Goal: Book appointment/travel/reservation

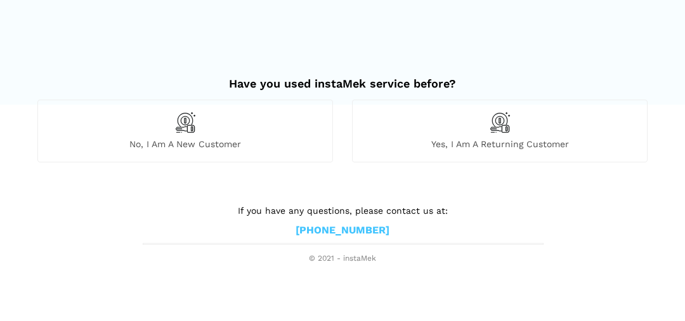
click at [192, 121] on img at bounding box center [186, 123] width 22 height 22
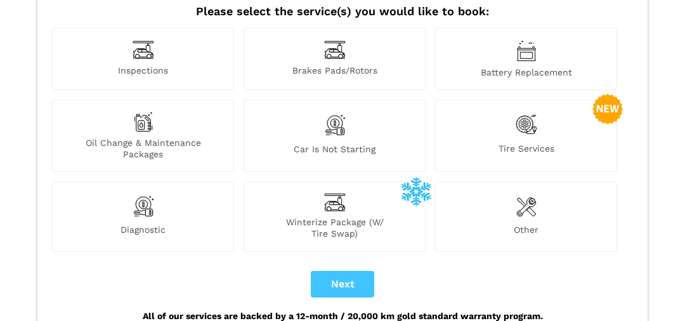
scroll to position [162, 0]
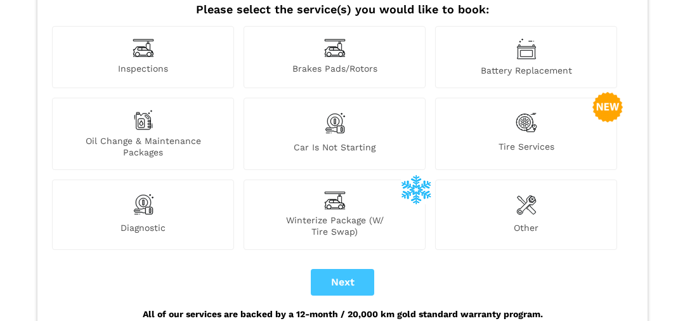
click at [341, 38] on img at bounding box center [335, 48] width 22 height 20
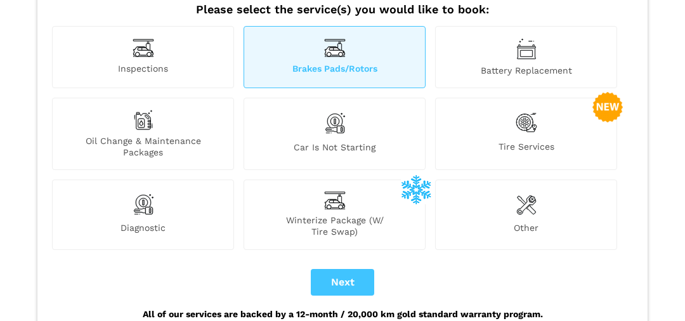
scroll to position [129, 0]
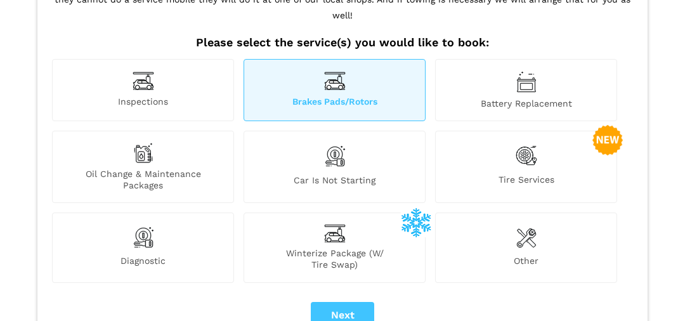
click at [160, 172] on span "Oil Change & Maintenance Packages" at bounding box center [143, 179] width 181 height 23
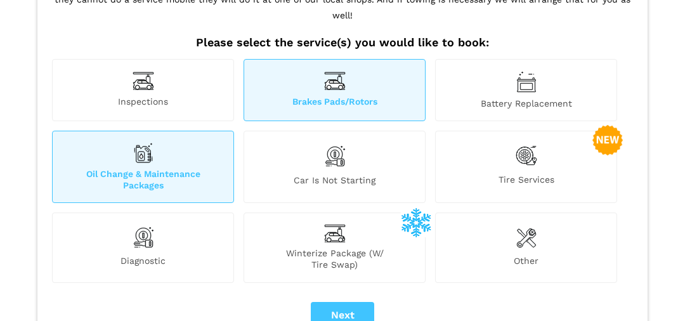
click at [170, 227] on div "Diagnostic" at bounding box center [143, 248] width 182 height 70
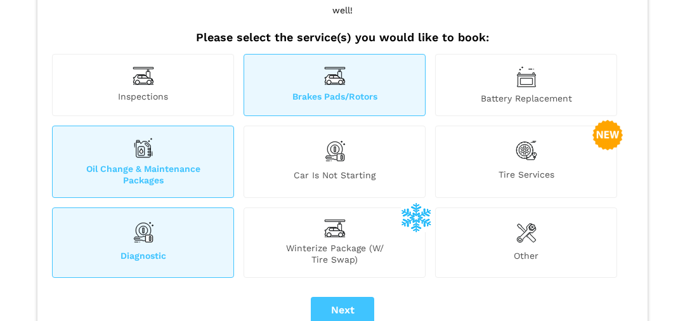
scroll to position [133, 0]
click at [331, 298] on button "Next" at bounding box center [342, 311] width 63 height 27
checkbox input "true"
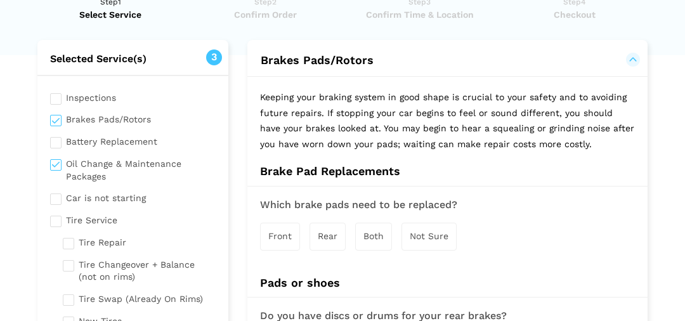
scroll to position [50, 0]
click at [116, 161] on input "checkbox" at bounding box center [133, 168] width 166 height 28
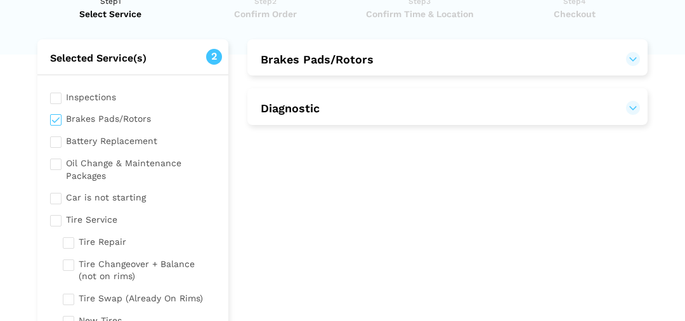
click at [105, 167] on input "checkbox" at bounding box center [133, 168] width 166 height 28
checkbox input "true"
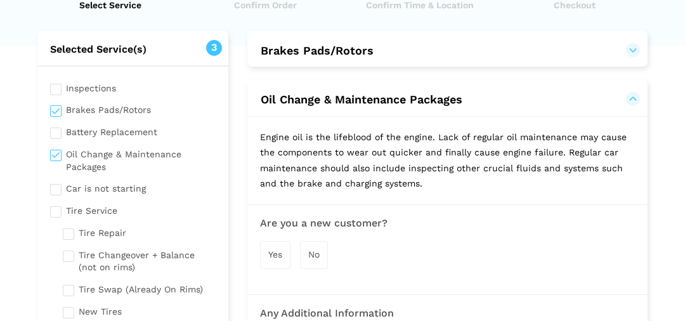
scroll to position [58, 0]
click at [101, 81] on input "checkbox" at bounding box center [133, 88] width 166 height 16
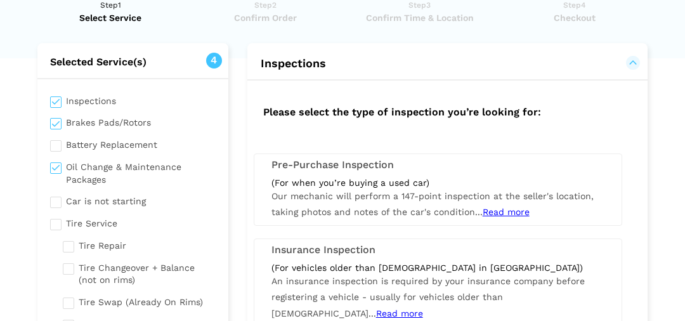
scroll to position [46, 0]
click at [84, 96] on input "checkbox" at bounding box center [133, 101] width 166 height 16
checkbox input "false"
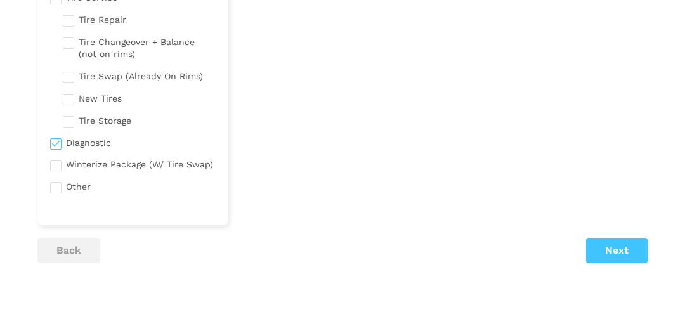
scroll to position [277, 0]
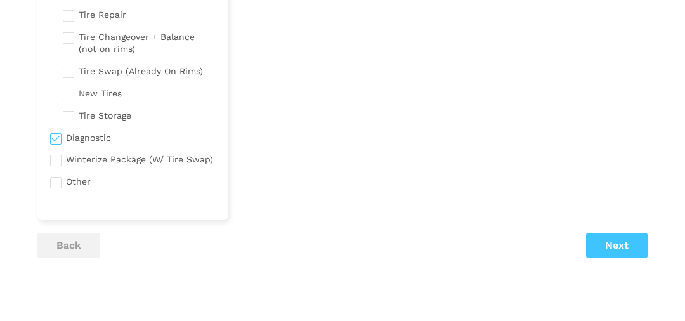
click at [71, 178] on input "checkbox" at bounding box center [133, 181] width 166 height 16
checkbox input "true"
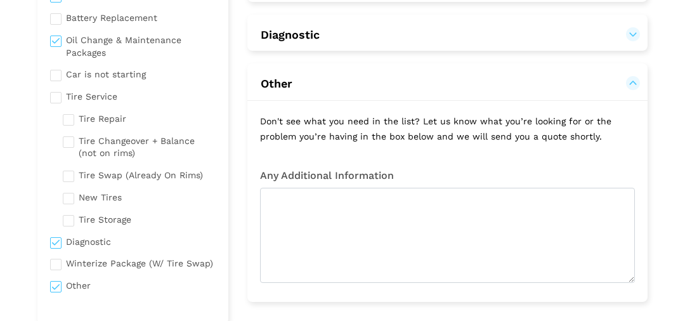
scroll to position [175, 0]
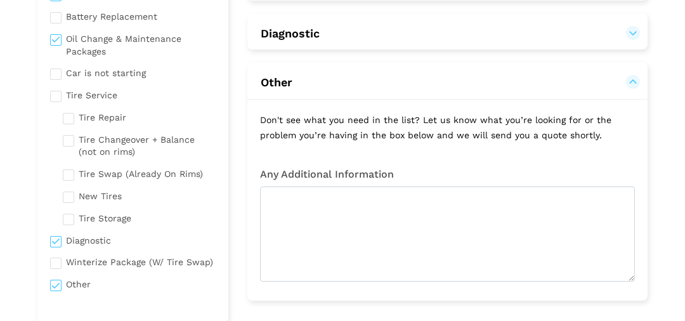
click at [99, 238] on input "checkbox" at bounding box center [133, 240] width 166 height 16
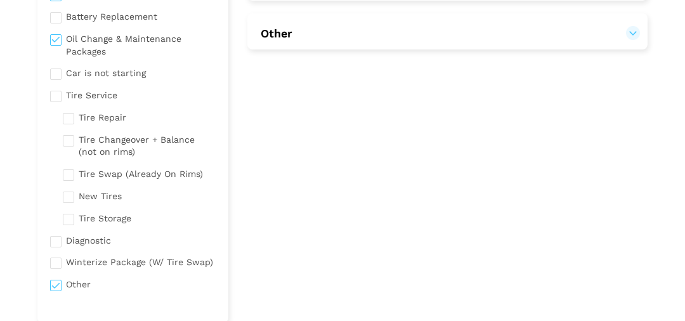
click at [99, 238] on input "checkbox" at bounding box center [133, 240] width 166 height 16
checkbox input "true"
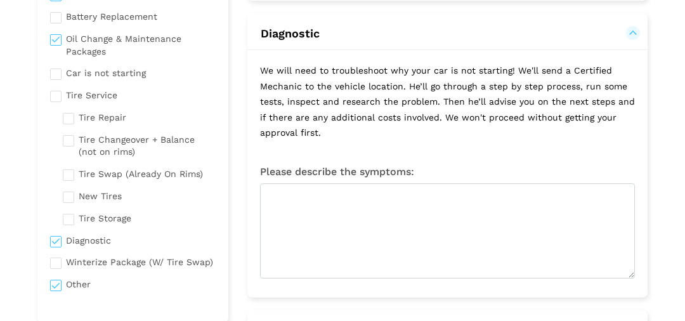
scroll to position [141, 0]
